Goal: Information Seeking & Learning: Compare options

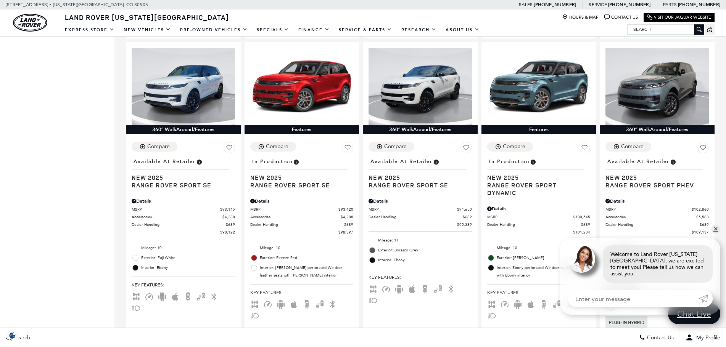
scroll to position [473, 0]
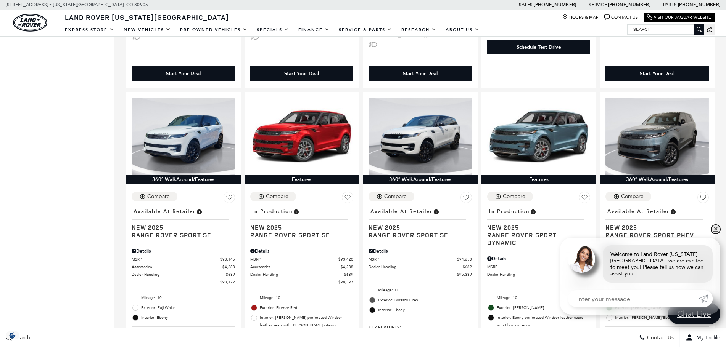
click at [716, 234] on link "✕" at bounding box center [715, 229] width 9 height 9
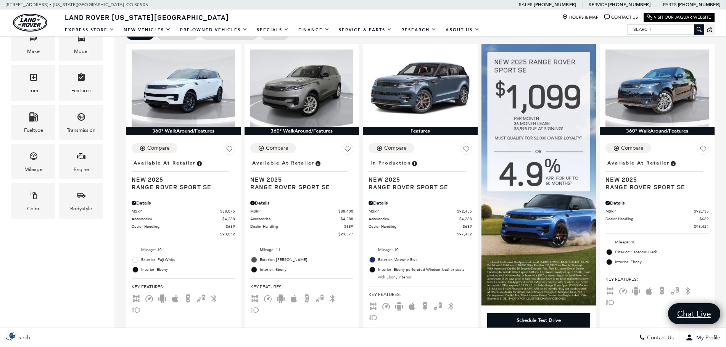
scroll to position [199, 0]
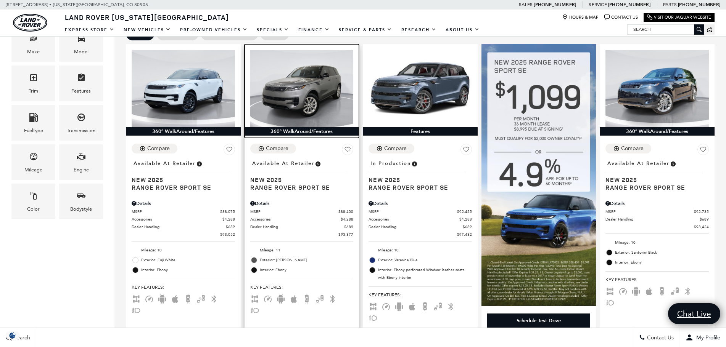
click at [298, 77] on img at bounding box center [301, 88] width 103 height 77
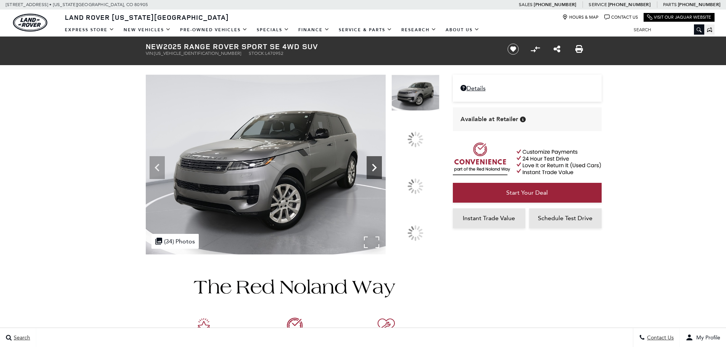
click at [382, 175] on icon at bounding box center [374, 167] width 15 height 15
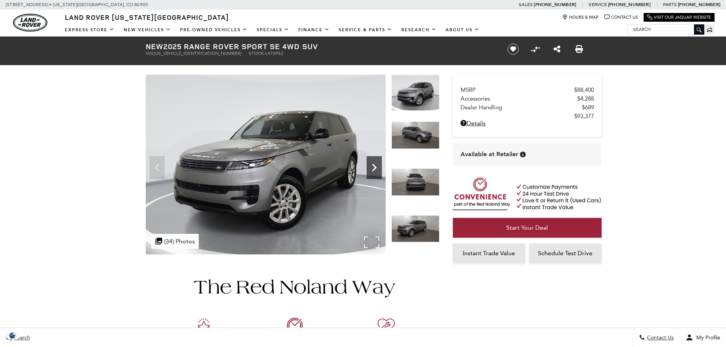
click at [418, 185] on img at bounding box center [415, 182] width 48 height 27
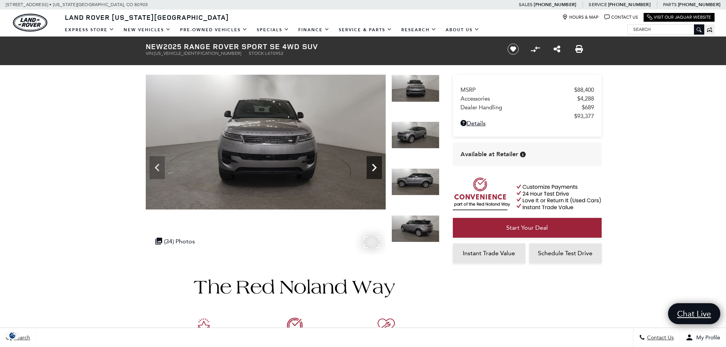
click at [374, 168] on icon "Next" at bounding box center [374, 167] width 15 height 15
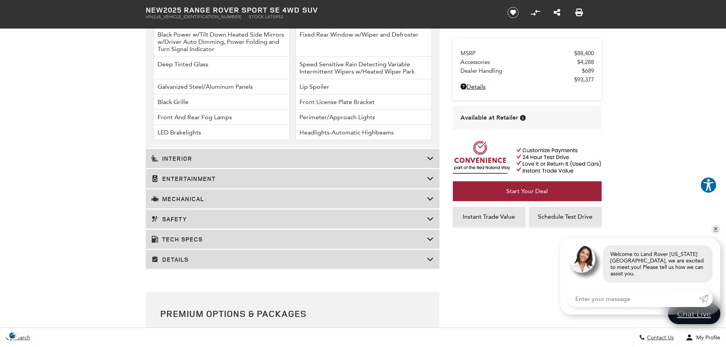
scroll to position [1222, 0]
click at [267, 198] on h3 "Mechanical" at bounding box center [288, 198] width 275 height 8
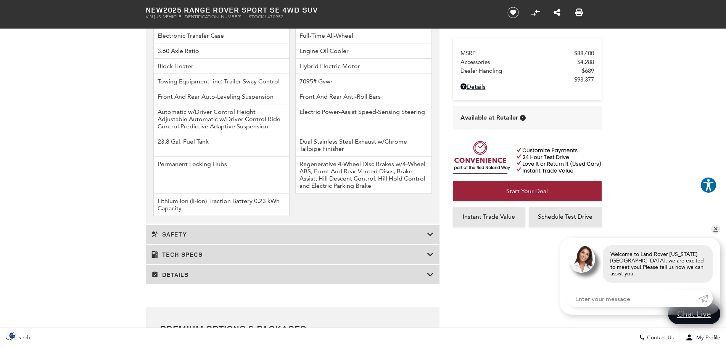
scroll to position [1220, 0]
click at [182, 253] on h3 "Tech Specs" at bounding box center [288, 255] width 275 height 8
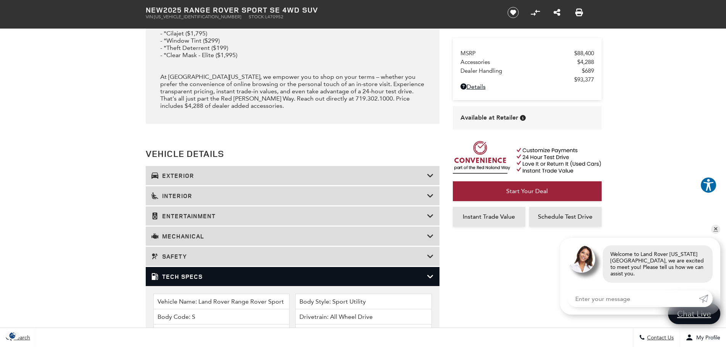
scroll to position [978, 0]
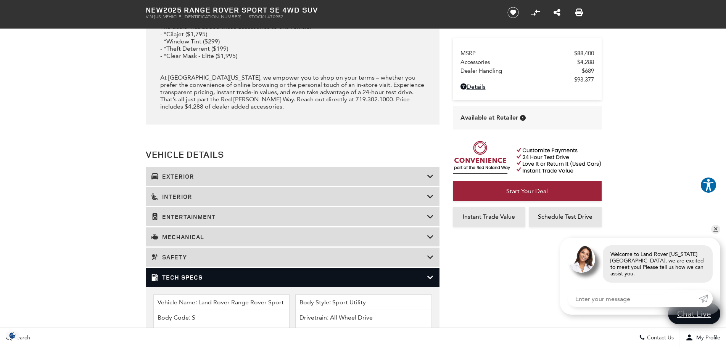
click at [430, 278] on icon at bounding box center [430, 278] width 7 height 8
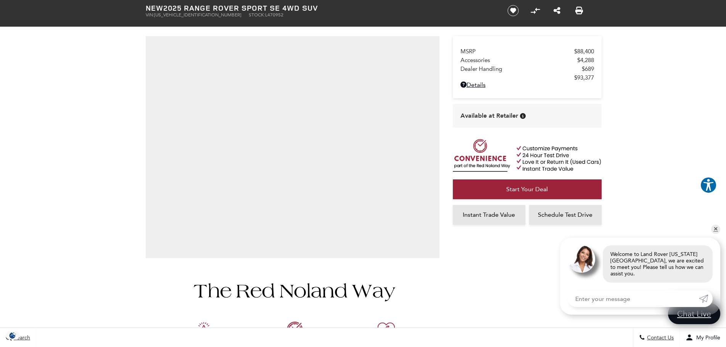
scroll to position [0, 0]
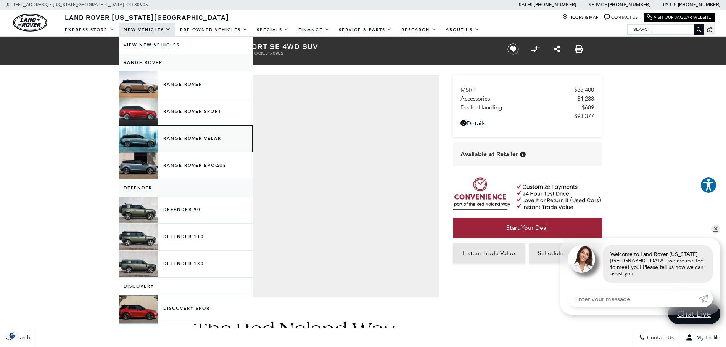
click at [187, 139] on link "Range Rover Velar" at bounding box center [186, 138] width 134 height 27
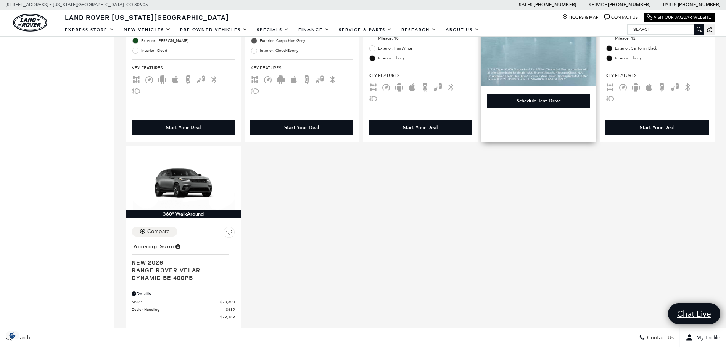
scroll to position [419, 0]
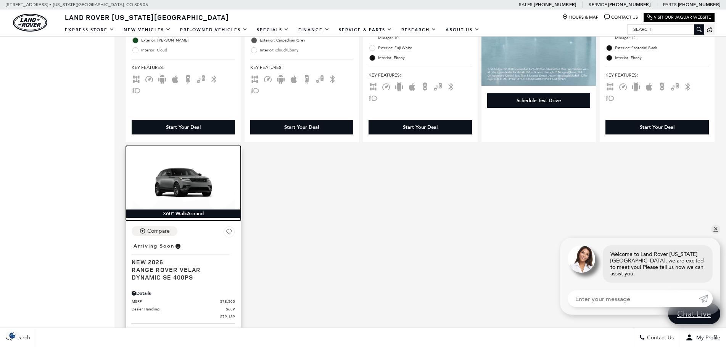
click at [183, 180] on img at bounding box center [183, 181] width 103 height 58
